Goal: Navigation & Orientation: Find specific page/section

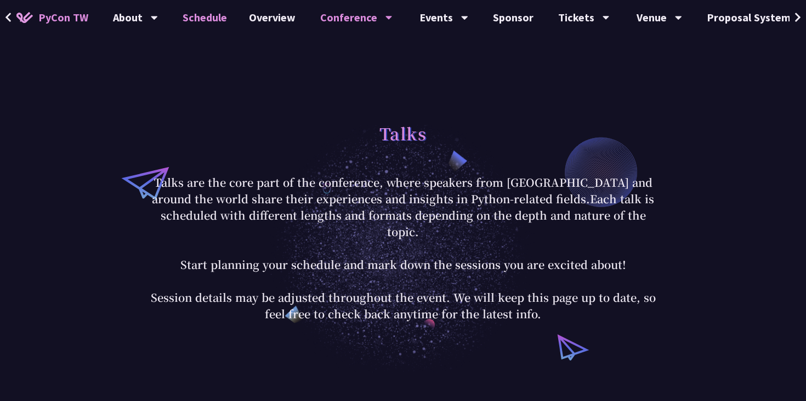
click at [202, 26] on link "Schedule" at bounding box center [205, 17] width 66 height 35
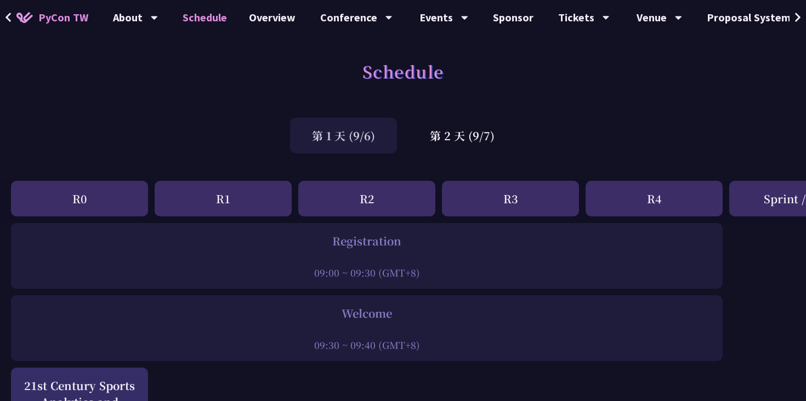
scroll to position [54, 0]
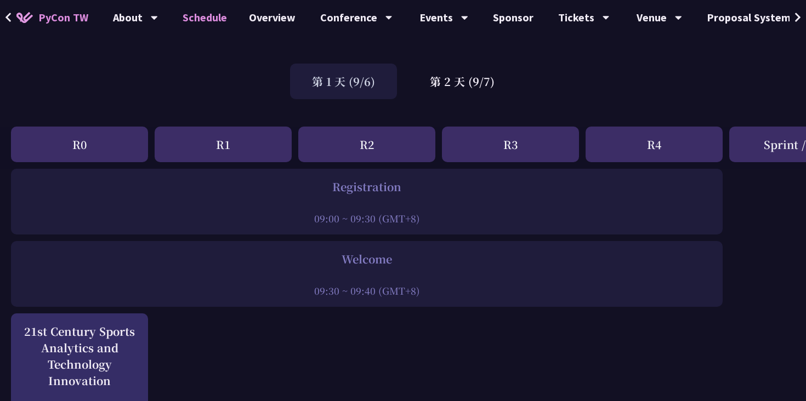
click at [112, 155] on div "R0" at bounding box center [79, 145] width 137 height 36
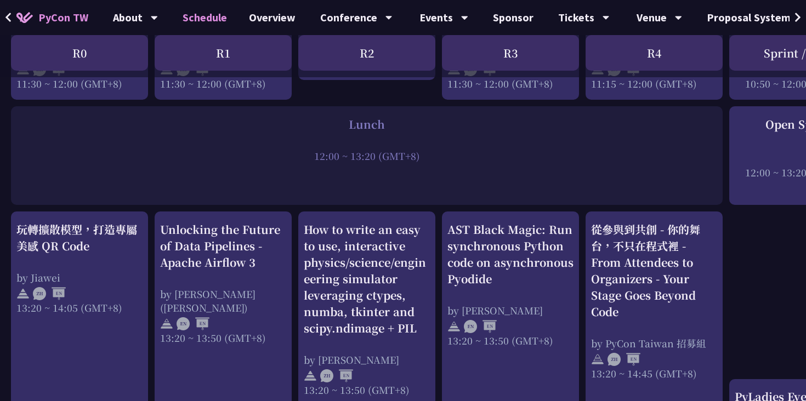
scroll to position [0, 0]
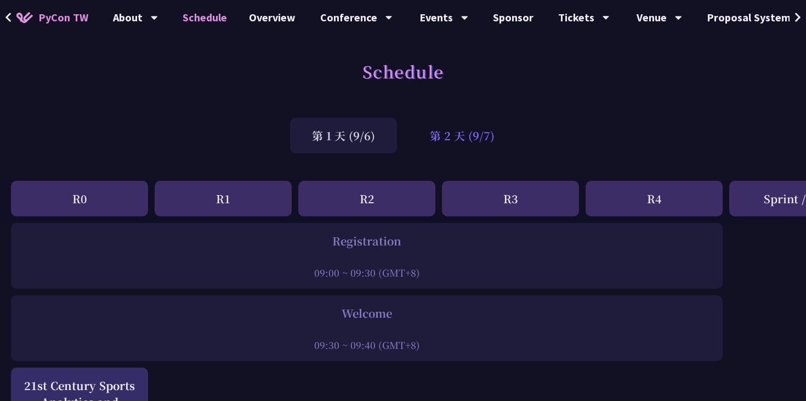
click at [452, 127] on div "第 2 天 (9/7)" at bounding box center [462, 136] width 109 height 36
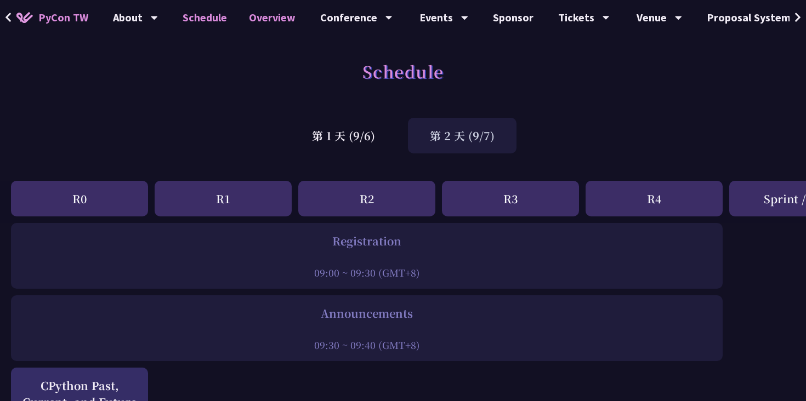
click at [299, 12] on link "Overview" at bounding box center [272, 17] width 69 height 35
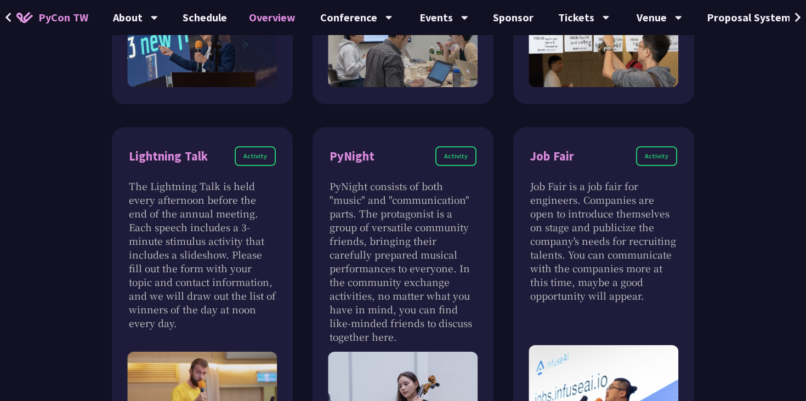
scroll to position [1023, 0]
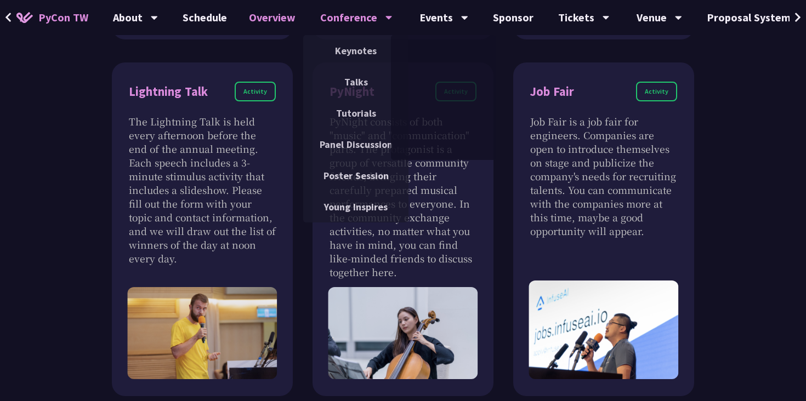
click at [391, 26] on div "Conference Keynotes Talks Tutorials Panel Discussion Poster Session Young Inspi…" at bounding box center [357, 17] width 100 height 35
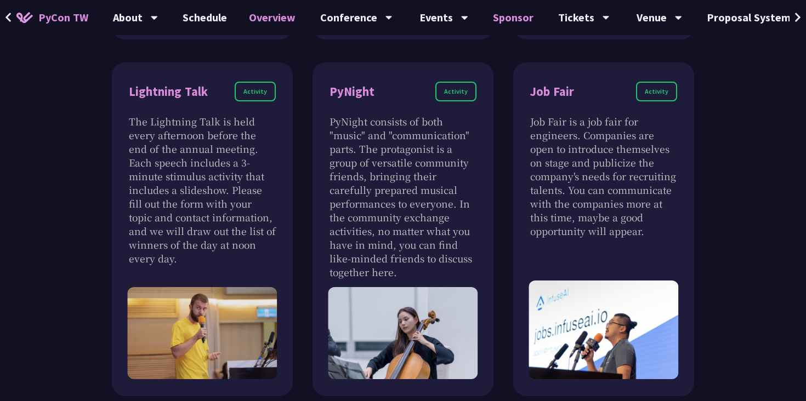
click at [529, 18] on link "Sponsor" at bounding box center [513, 17] width 63 height 35
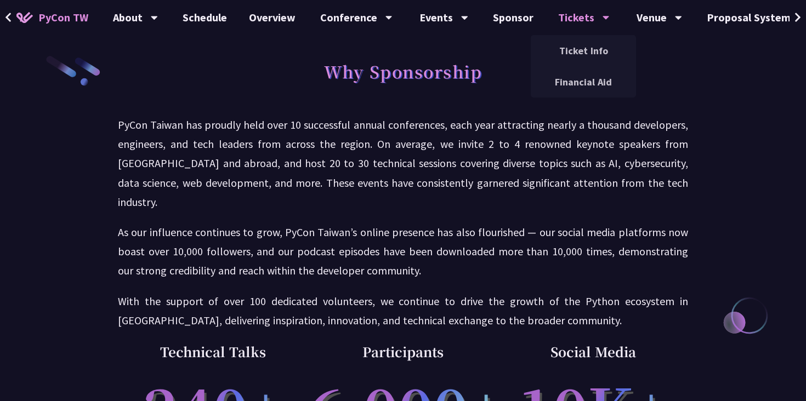
click at [573, 21] on div "Tickets" at bounding box center [584, 17] width 52 height 35
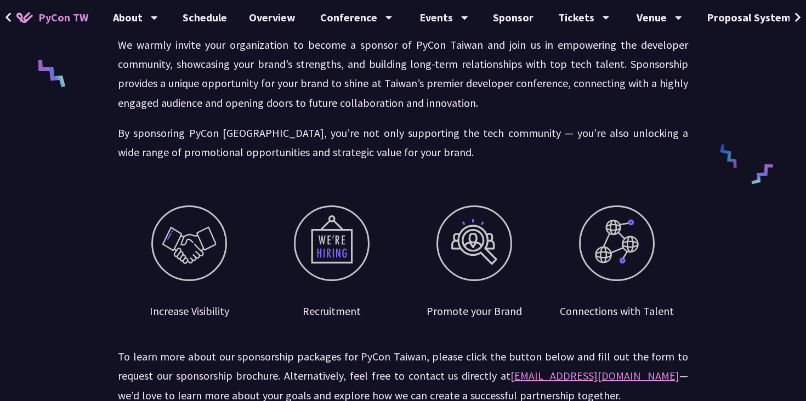
scroll to position [986, 0]
